Goal: Transaction & Acquisition: Purchase product/service

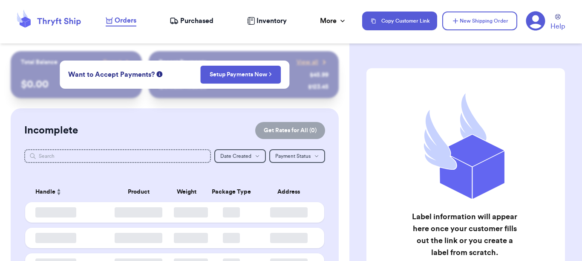
checkbox input "false"
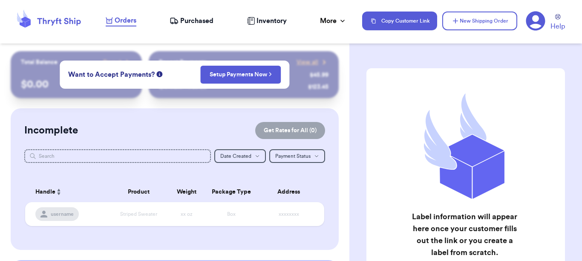
scroll to position [134, 0]
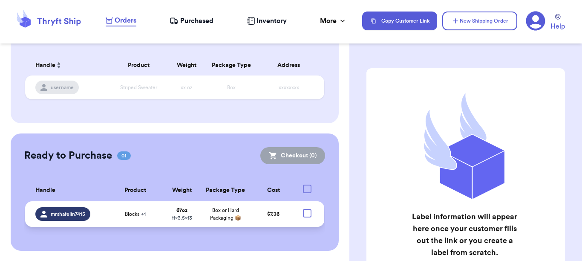
click at [303, 209] on div at bounding box center [307, 213] width 9 height 9
click at [307, 208] on input "checkbox" at bounding box center [307, 208] width 0 height 0
checkbox input "true"
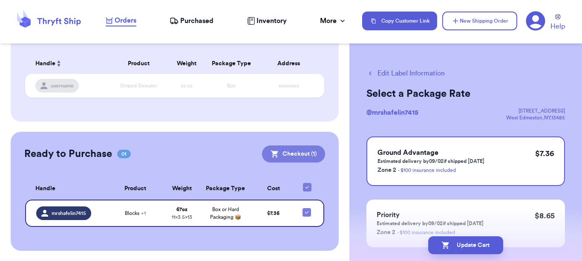
click at [294, 152] on button "Checkout ( 1 )" at bounding box center [293, 153] width 63 height 17
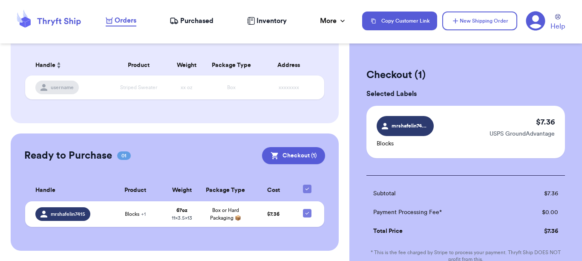
scroll to position [129, 0]
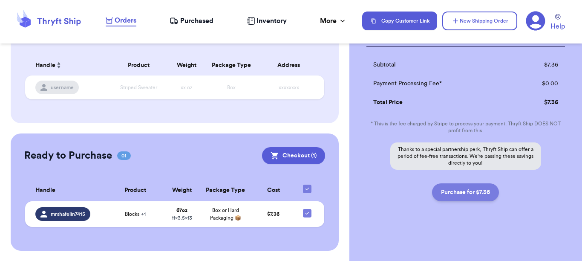
click at [446, 192] on button "Purchase for $7.36" at bounding box center [465, 192] width 67 height 18
checkbox input "false"
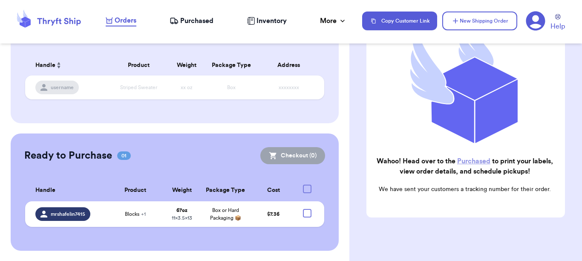
checkbox input "true"
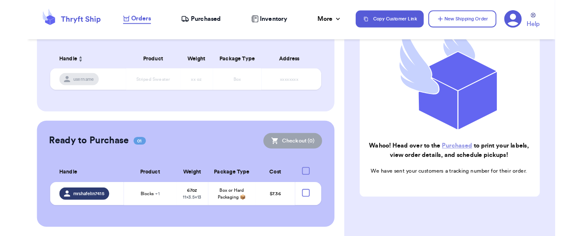
scroll to position [125, 0]
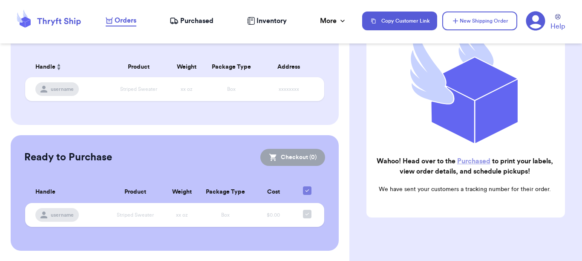
click at [191, 20] on span "Purchased" at bounding box center [196, 21] width 33 height 10
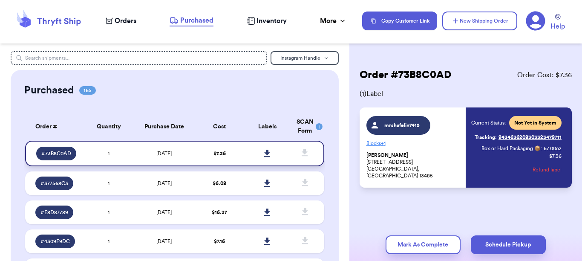
click at [260, 149] on link at bounding box center [267, 153] width 19 height 19
